Goal: Task Accomplishment & Management: Manage account settings

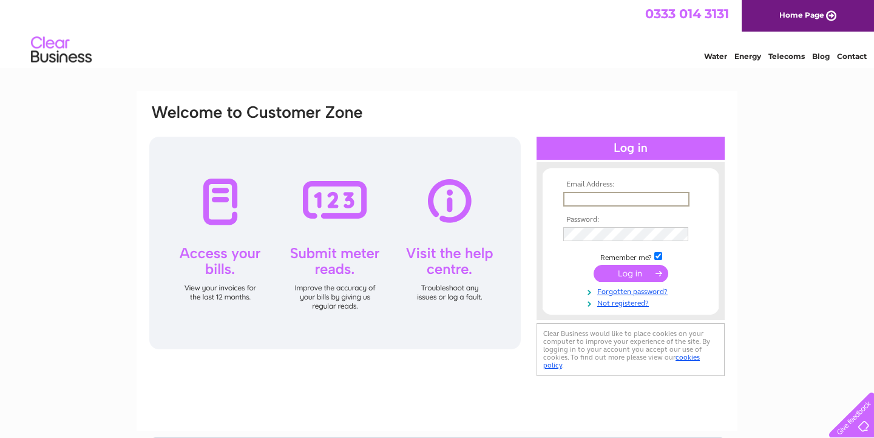
type input "[PERSON_NAME][EMAIL_ADDRESS][PERSON_NAME][DOMAIN_NAME]"
click at [631, 272] on input "submit" at bounding box center [631, 273] width 75 height 17
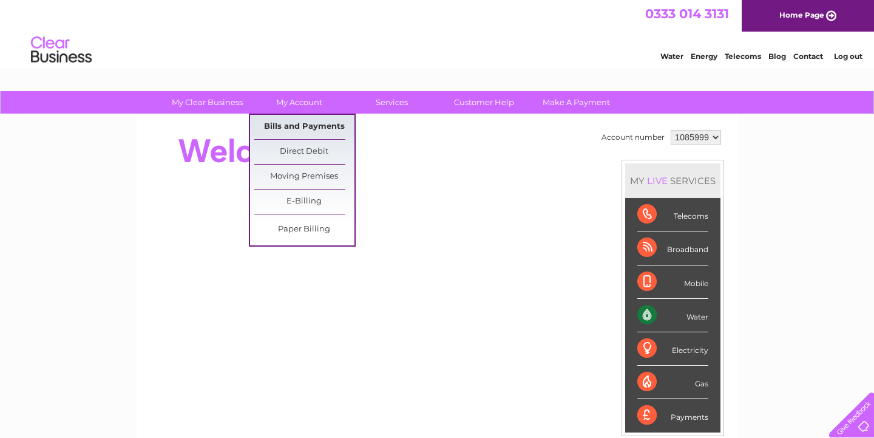
click at [304, 129] on link "Bills and Payments" at bounding box center [304, 127] width 100 height 24
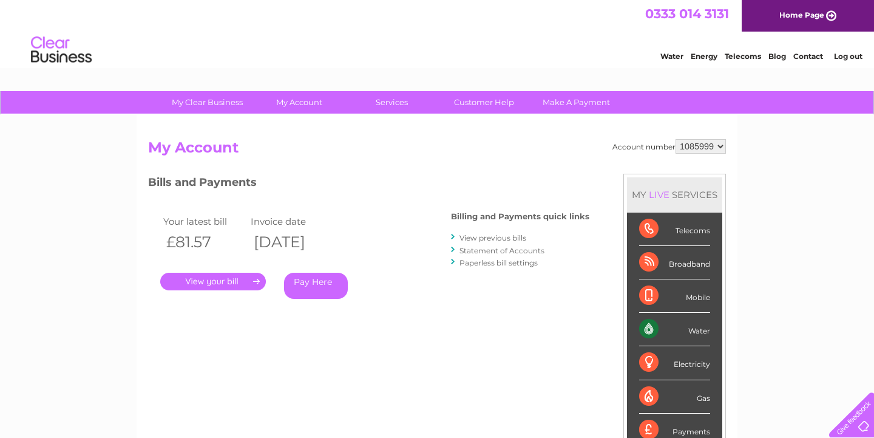
click at [483, 235] on link "View previous bills" at bounding box center [493, 237] width 67 height 9
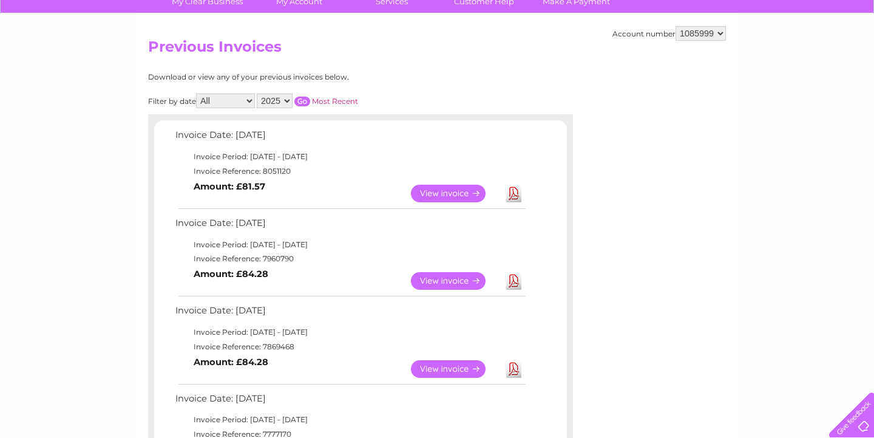
scroll to position [109, 0]
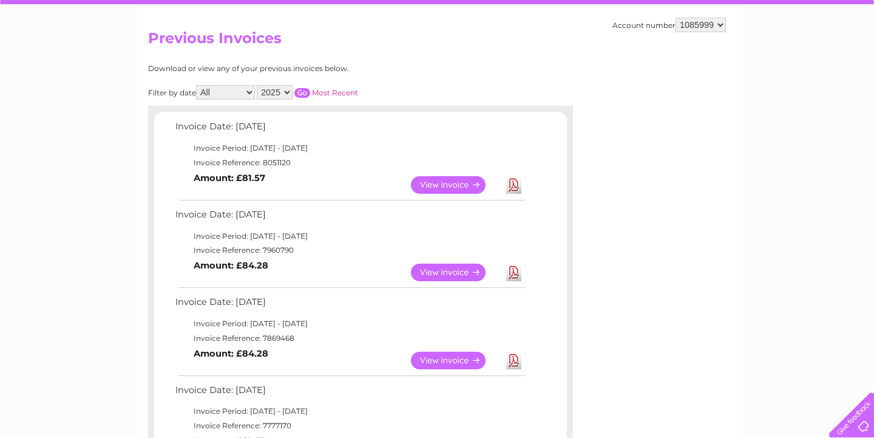
click at [447, 268] on link "View" at bounding box center [455, 272] width 89 height 18
click at [450, 179] on link "View" at bounding box center [455, 185] width 89 height 18
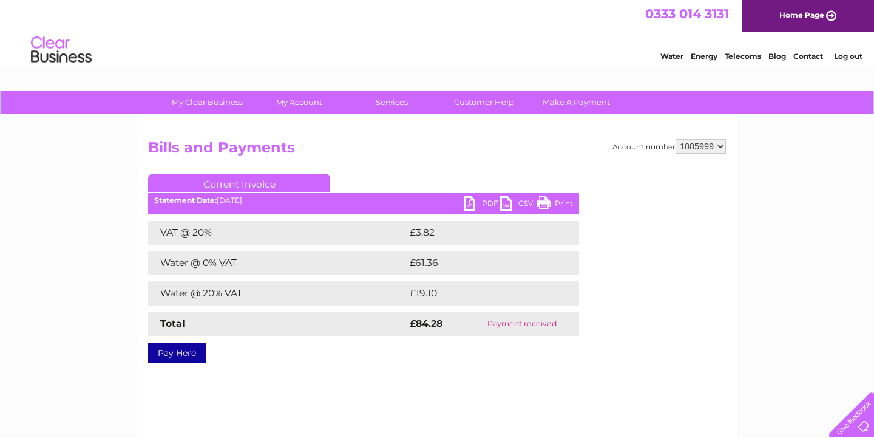
click at [473, 204] on link "PDF" at bounding box center [482, 205] width 36 height 18
click at [469, 205] on link "PDF" at bounding box center [482, 205] width 36 height 18
